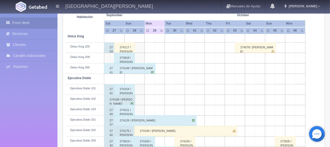
scroll to position [157, 0]
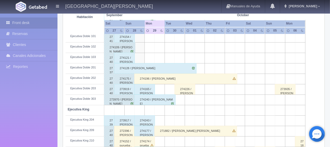
click at [154, 76] on div "274196 / José Arellano Álvarez" at bounding box center [185, 79] width 103 height 10
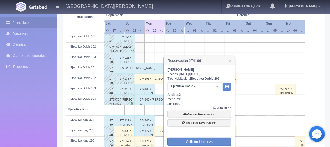
scroll to position [183, 0]
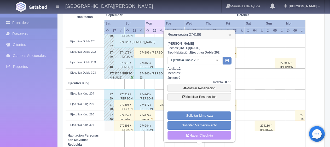
click at [201, 136] on link "Hacer Check-in" at bounding box center [199, 135] width 64 height 9
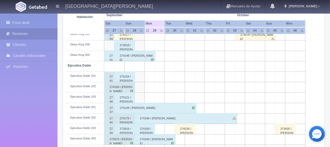
scroll to position [143, 0]
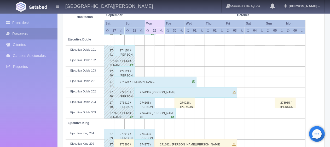
click at [209, 91] on div "274196 / José Arellano Álvarez" at bounding box center [185, 92] width 103 height 10
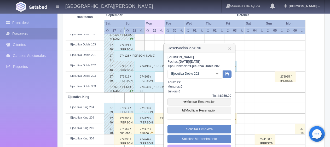
scroll to position [195, 0]
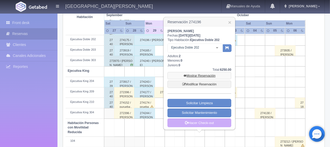
click at [208, 75] on link "Mostrar Reservación" at bounding box center [199, 75] width 64 height 7
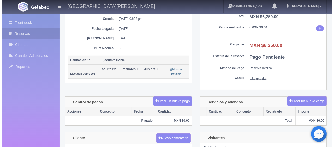
scroll to position [105, 0]
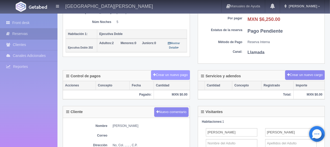
click at [176, 73] on button "Crear un nuevo pago" at bounding box center [170, 75] width 39 height 10
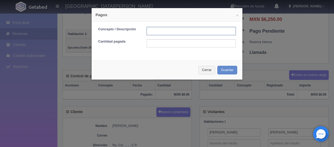
click at [169, 28] on input "text" at bounding box center [191, 31] width 89 height 8
type input "pago con tarjeta"
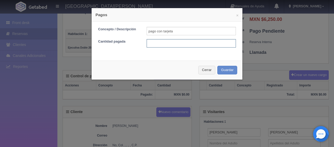
click at [185, 47] on input "text" at bounding box center [191, 43] width 89 height 8
type input "2500.00"
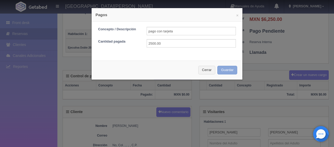
click at [224, 68] on button "Guardar" at bounding box center [228, 70] width 20 height 9
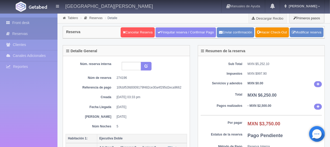
click at [8, 22] on icon at bounding box center [9, 22] width 6 height 5
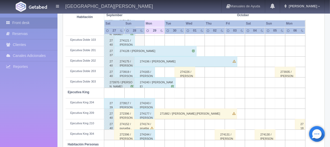
scroll to position [148, 0]
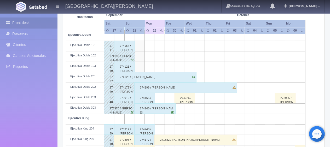
click at [128, 47] on div "274154 / [PERSON_NAME] ." at bounding box center [124, 46] width 21 height 10
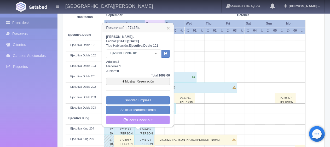
click at [140, 118] on link "Hacer Check-out" at bounding box center [138, 120] width 64 height 9
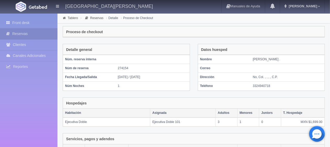
scroll to position [102, 0]
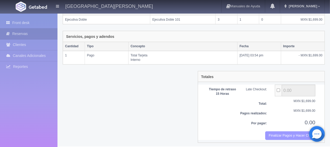
click at [283, 132] on button "Finalizar Pagos y Hacer Checkout" at bounding box center [290, 135] width 50 height 9
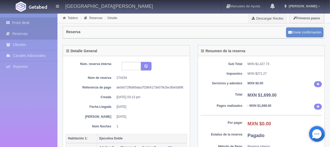
click at [30, 24] on link "Front desk" at bounding box center [28, 23] width 57 height 11
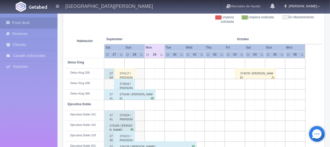
scroll to position [105, 0]
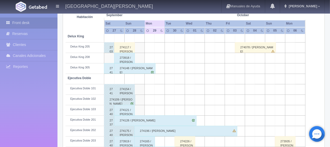
click at [125, 56] on div "273918 / [PERSON_NAME]" at bounding box center [124, 58] width 21 height 10
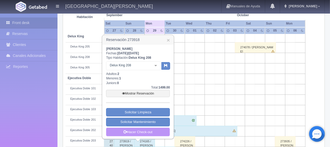
click at [144, 131] on link "Hacer Check-out" at bounding box center [138, 132] width 64 height 9
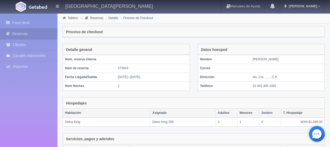
scroll to position [116, 0]
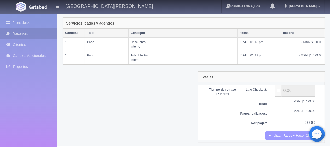
click at [283, 132] on button "Finalizar Pagos y Hacer Checkout" at bounding box center [290, 135] width 50 height 9
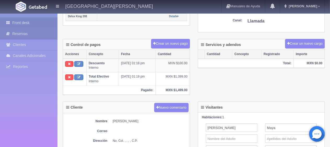
scroll to position [110, 0]
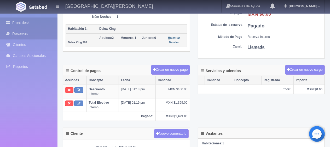
click at [31, 24] on link "Front desk" at bounding box center [28, 23] width 57 height 11
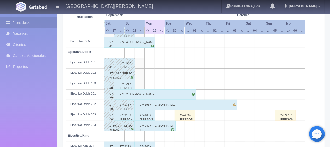
scroll to position [157, 0]
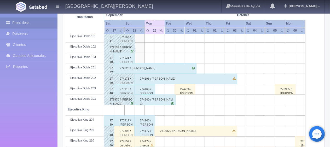
click at [126, 59] on div "274121 / Machuca Miguel" at bounding box center [124, 58] width 21 height 10
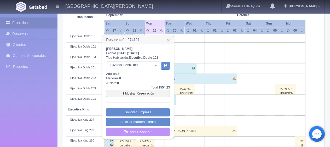
click at [153, 130] on link "Hacer Check-out" at bounding box center [138, 132] width 64 height 9
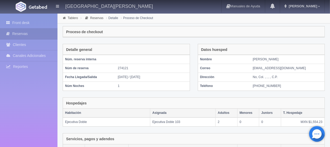
scroll to position [102, 0]
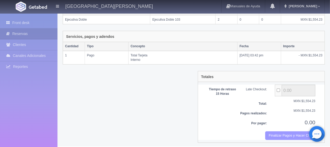
click at [273, 133] on button "Finalizar Pagos y Hacer Checkout" at bounding box center [290, 135] width 50 height 9
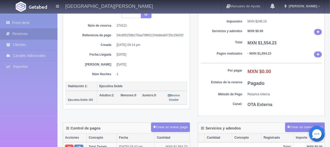
scroll to position [235, 0]
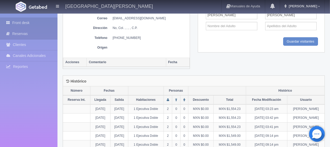
click at [44, 21] on link "Front desk" at bounding box center [28, 23] width 57 height 11
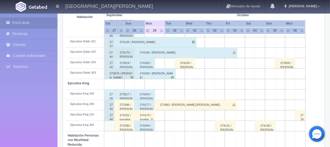
scroll to position [209, 0]
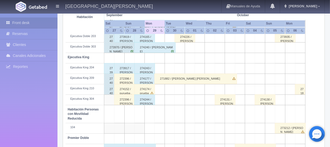
click at [109, 68] on div "273983 / Karla Rodriguez" at bounding box center [109, 68] width 10 height 10
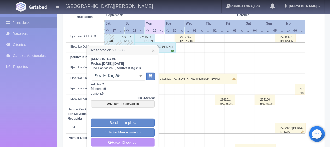
click at [117, 140] on link "Hacer Check-out" at bounding box center [123, 142] width 64 height 9
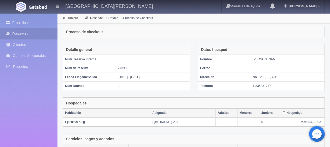
scroll to position [118, 0]
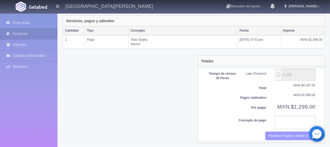
click at [276, 132] on button "Finalizar Pagos y Hacer Checkout" at bounding box center [290, 136] width 50 height 9
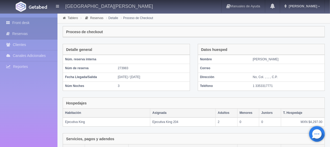
click at [33, 24] on link "Front desk" at bounding box center [28, 23] width 57 height 11
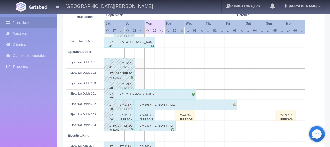
scroll to position [157, 0]
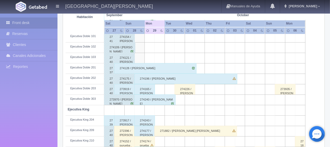
click at [111, 121] on div "273983 / Karla Rodriguez" at bounding box center [109, 120] width 10 height 10
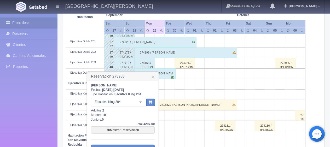
scroll to position [209, 0]
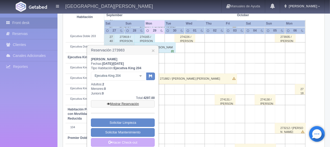
click at [127, 102] on link "Mostrar Reservación" at bounding box center [123, 103] width 64 height 7
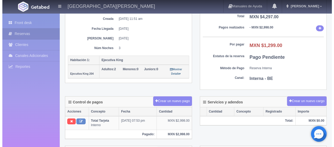
scroll to position [105, 0]
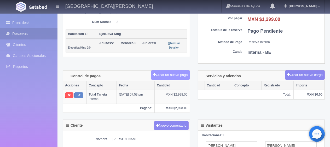
click at [180, 75] on button "Crear un nuevo pago" at bounding box center [170, 75] width 39 height 10
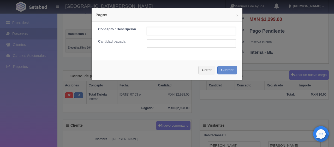
click at [195, 31] on input "text" at bounding box center [191, 31] width 89 height 8
type input "pago con tarjeta"
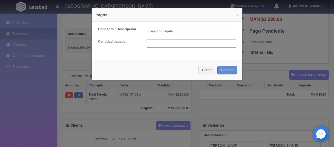
click at [191, 43] on input "text" at bounding box center [191, 43] width 89 height 8
type input "1299"
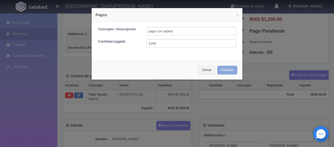
click at [232, 67] on button "Guardar" at bounding box center [228, 70] width 20 height 9
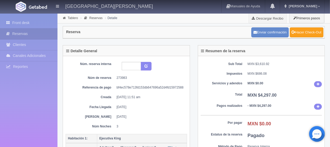
click at [301, 34] on link "Hacer Check-Out" at bounding box center [307, 32] width 34 height 10
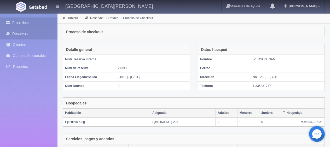
click at [29, 20] on link "Front desk" at bounding box center [28, 23] width 57 height 11
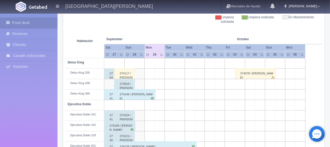
scroll to position [105, 0]
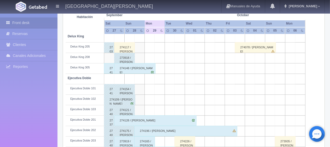
click at [107, 70] on div "274137 / Mauricio ." at bounding box center [109, 68] width 10 height 10
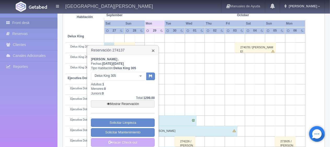
click at [154, 50] on link "×" at bounding box center [153, 50] width 3 height 5
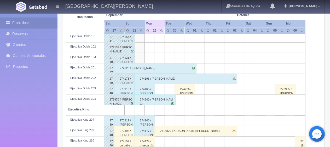
scroll to position [183, 0]
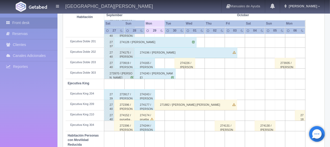
click at [122, 65] on div "273919 / Alejandro Rangel" at bounding box center [124, 63] width 21 height 10
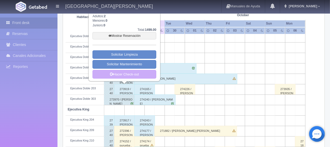
scroll to position [131, 0]
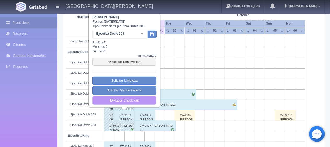
click at [131, 100] on link "Hacer Check-out" at bounding box center [124, 100] width 64 height 9
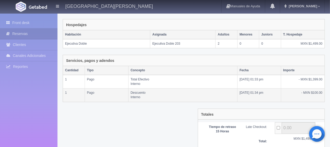
scroll to position [116, 0]
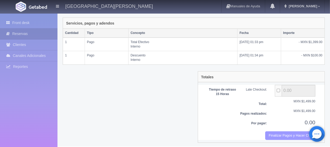
click at [273, 136] on button "Finalizar Pagos y Hacer Checkout" at bounding box center [290, 135] width 50 height 9
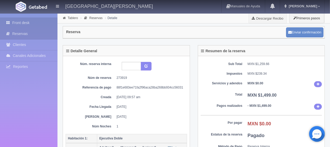
click at [27, 22] on link "Front desk" at bounding box center [28, 23] width 57 height 11
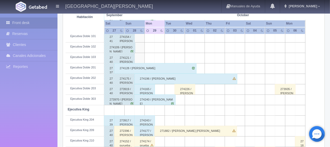
scroll to position [183, 0]
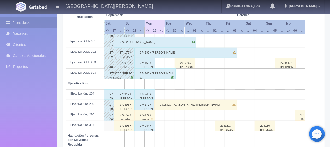
click at [128, 92] on div "273917 / Raymundo Villalba" at bounding box center [124, 94] width 21 height 10
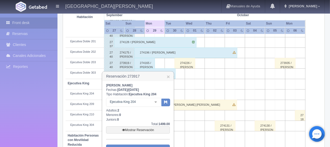
scroll to position [235, 0]
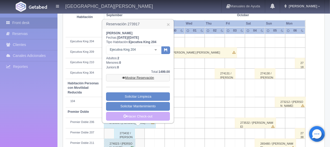
click at [141, 79] on link "Mostrar Reservación" at bounding box center [138, 77] width 64 height 7
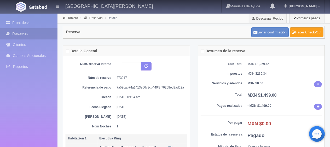
click at [295, 34] on link "Hacer Check-Out" at bounding box center [307, 32] width 34 height 10
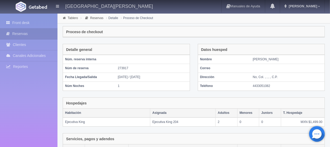
scroll to position [116, 0]
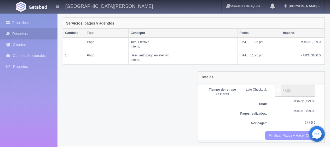
click at [268, 135] on button "Finalizar Pagos y Hacer Checkout" at bounding box center [290, 135] width 50 height 9
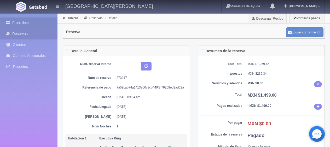
click at [33, 19] on link "Front desk" at bounding box center [28, 23] width 57 height 11
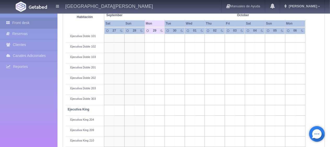
scroll to position [157, 0]
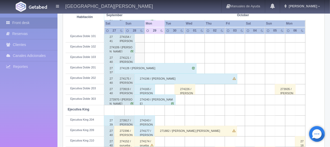
click at [105, 119] on div "273983 / [PERSON_NAME]" at bounding box center [109, 120] width 10 height 10
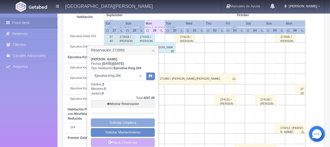
scroll to position [235, 0]
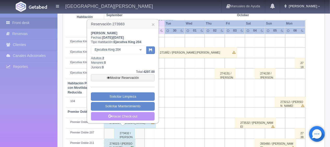
click at [119, 118] on link "Hacer Check-out" at bounding box center [123, 116] width 64 height 9
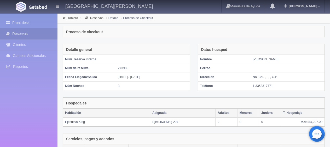
scroll to position [116, 0]
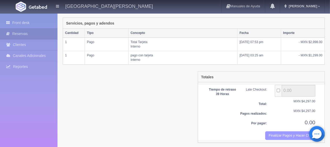
drag, startPoint x: 278, startPoint y: 135, endPoint x: 188, endPoint y: 18, distance: 147.4
click at [278, 135] on button "Finalizar Pagos y Hacer Checkout" at bounding box center [290, 135] width 50 height 9
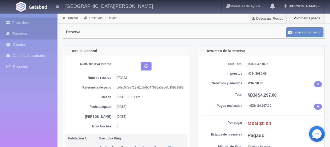
click at [34, 21] on link "Front desk" at bounding box center [28, 23] width 57 height 11
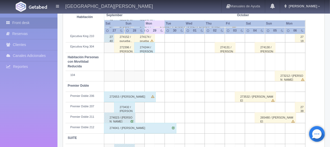
scroll to position [279, 0]
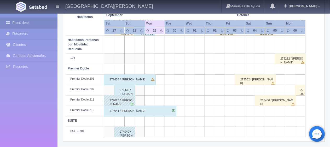
click at [129, 89] on div "273432 / [PERSON_NAME] ." at bounding box center [124, 90] width 21 height 10
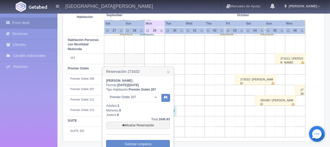
scroll to position [304, 0]
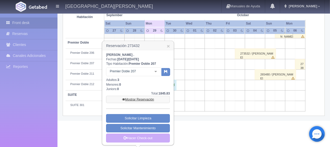
click at [139, 101] on link "Mostrar Reservación" at bounding box center [138, 99] width 64 height 7
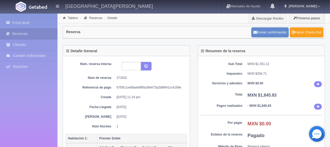
click at [311, 34] on link "Hacer Check-Out" at bounding box center [307, 32] width 34 height 10
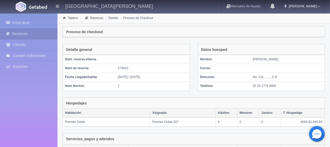
scroll to position [102, 0]
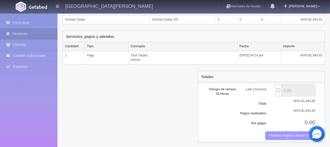
click at [271, 134] on button "Finalizar Pagos y Hacer Checkout" at bounding box center [290, 135] width 50 height 9
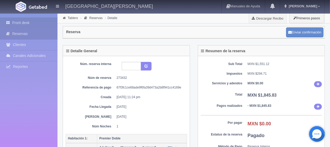
click at [36, 22] on link "Front desk" at bounding box center [28, 23] width 57 height 11
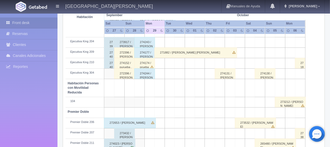
scroll to position [279, 0]
